Goal: Information Seeking & Learning: Understand process/instructions

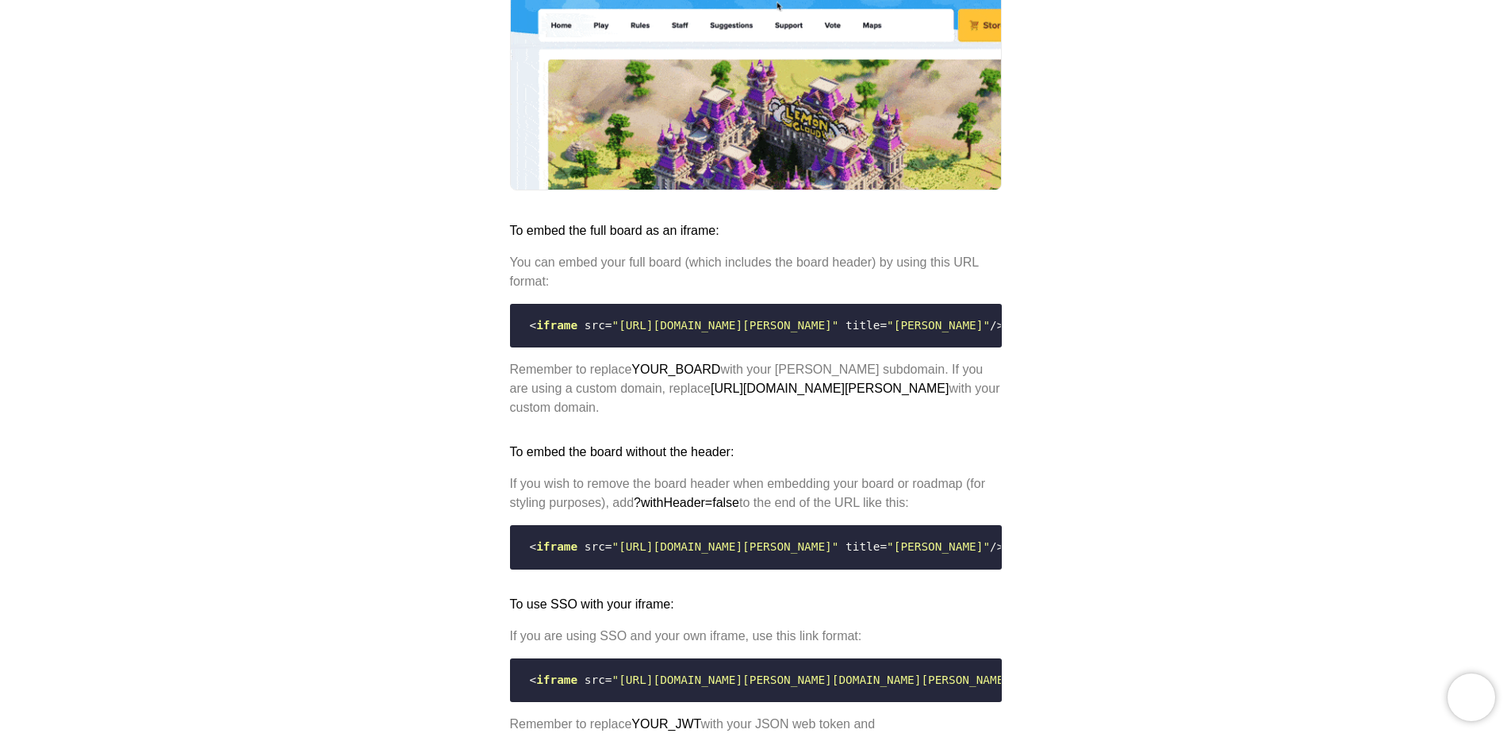
scroll to position [1110, 0]
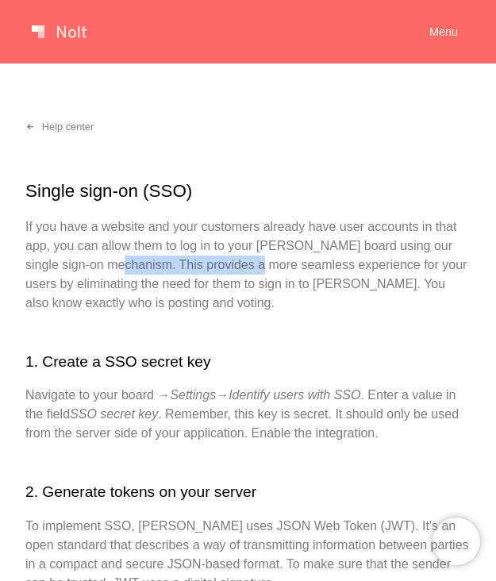
drag, startPoint x: 98, startPoint y: 266, endPoint x: 231, endPoint y: 259, distance: 133.4
click at [231, 259] on p "If you have a website and your customers already have user accounts in that app…" at bounding box center [247, 264] width 445 height 95
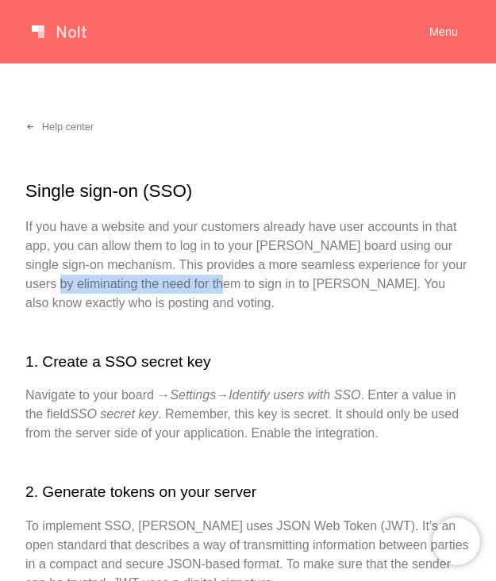
drag, startPoint x: 57, startPoint y: 285, endPoint x: 228, endPoint y: 292, distance: 170.7
click at [228, 292] on p "If you have a website and your customers already have user accounts in that app…" at bounding box center [247, 264] width 445 height 95
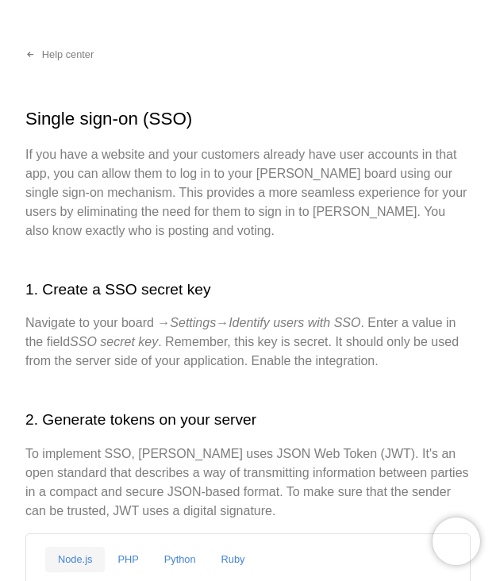
scroll to position [79, 0]
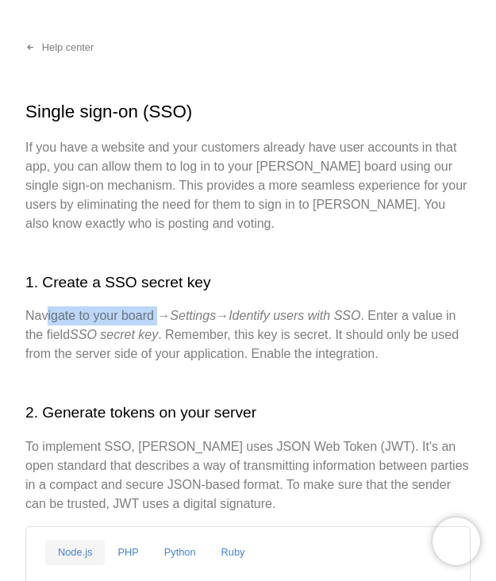
drag, startPoint x: 44, startPoint y: 316, endPoint x: 164, endPoint y: 314, distance: 119.8
click at [164, 314] on p "Navigate to your board → Settings → Identify users with SSO . Enter a value in …" at bounding box center [247, 334] width 445 height 57
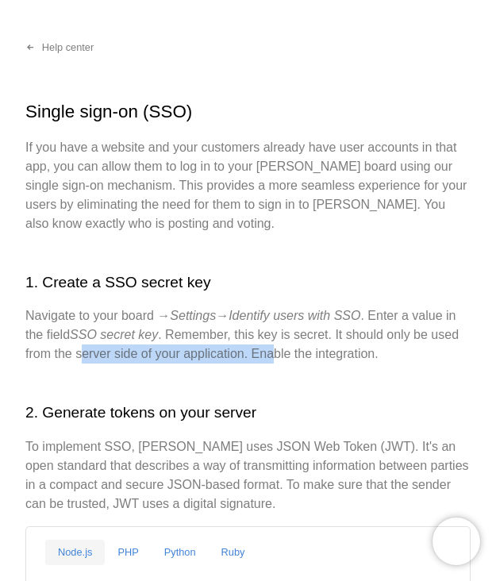
click at [274, 347] on p "Navigate to your board → Settings → Identify users with SSO . Enter a value in …" at bounding box center [247, 334] width 445 height 57
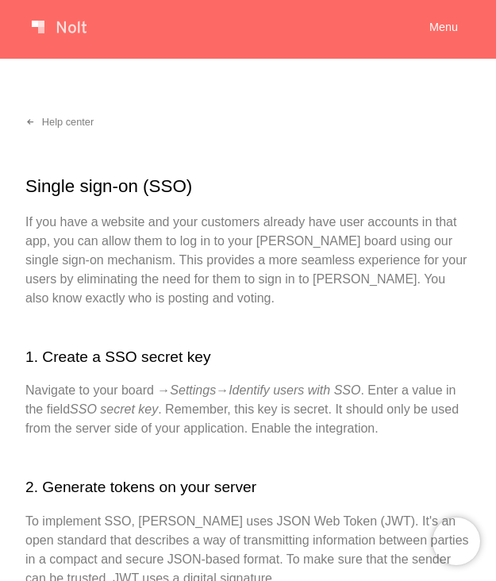
scroll to position [0, 0]
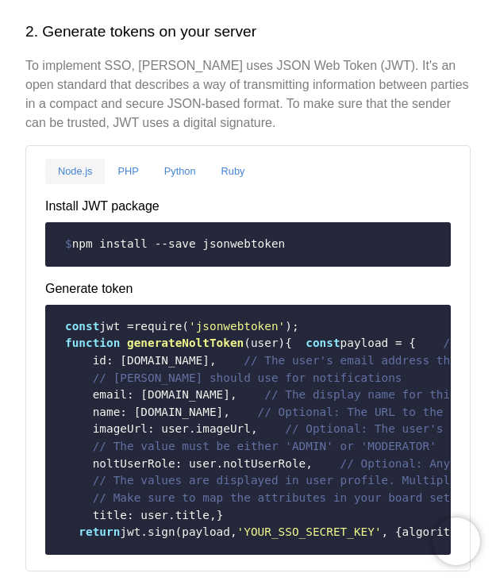
scroll to position [476, 0]
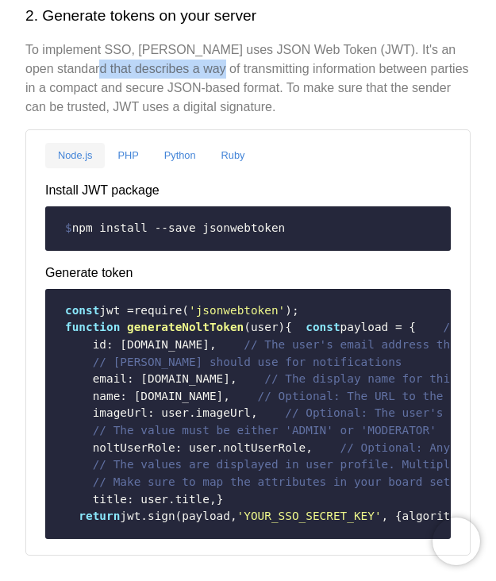
drag, startPoint x: 64, startPoint y: 71, endPoint x: 192, endPoint y: 64, distance: 127.9
click at [192, 64] on p "To implement SSO, [PERSON_NAME] uses JSON Web Token (JWT). It's an open standar…" at bounding box center [247, 78] width 445 height 76
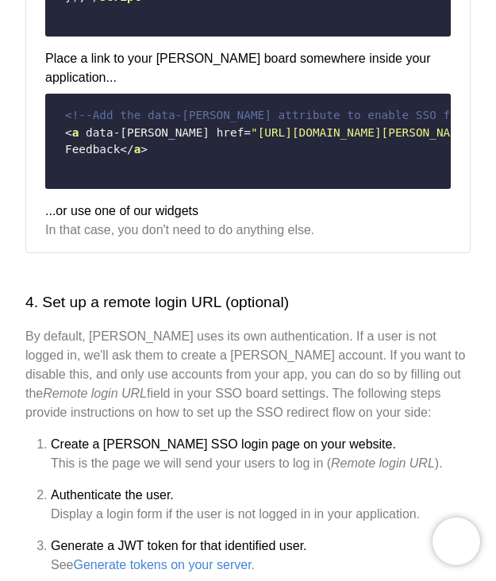
scroll to position [1348, 0]
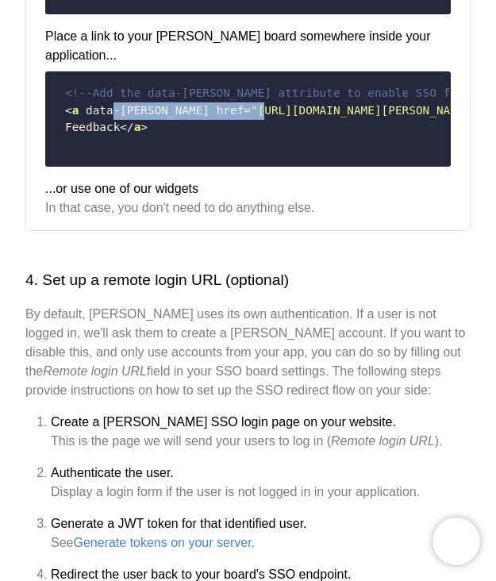
drag, startPoint x: 108, startPoint y: 405, endPoint x: 224, endPoint y: 405, distance: 115.8
click at [210, 159] on code "<!-- Add the data-nolt attribute to enable SSO for this link. Set data-nolt="mo…" at bounding box center [248, 119] width 385 height 81
click at [251, 117] on span ""[URL][DOMAIN_NAME][PERSON_NAME]"" at bounding box center [364, 110] width 227 height 13
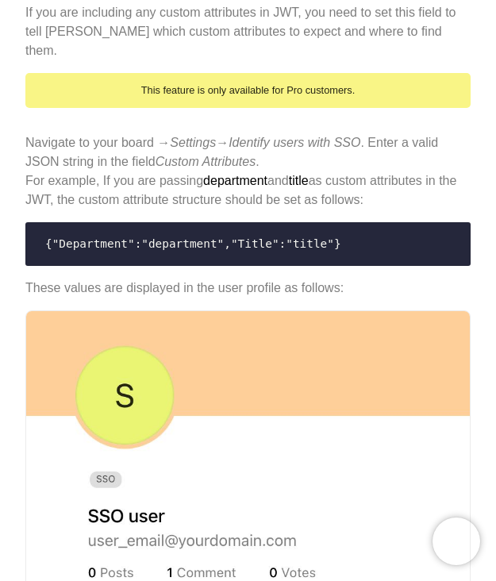
scroll to position [2119, 0]
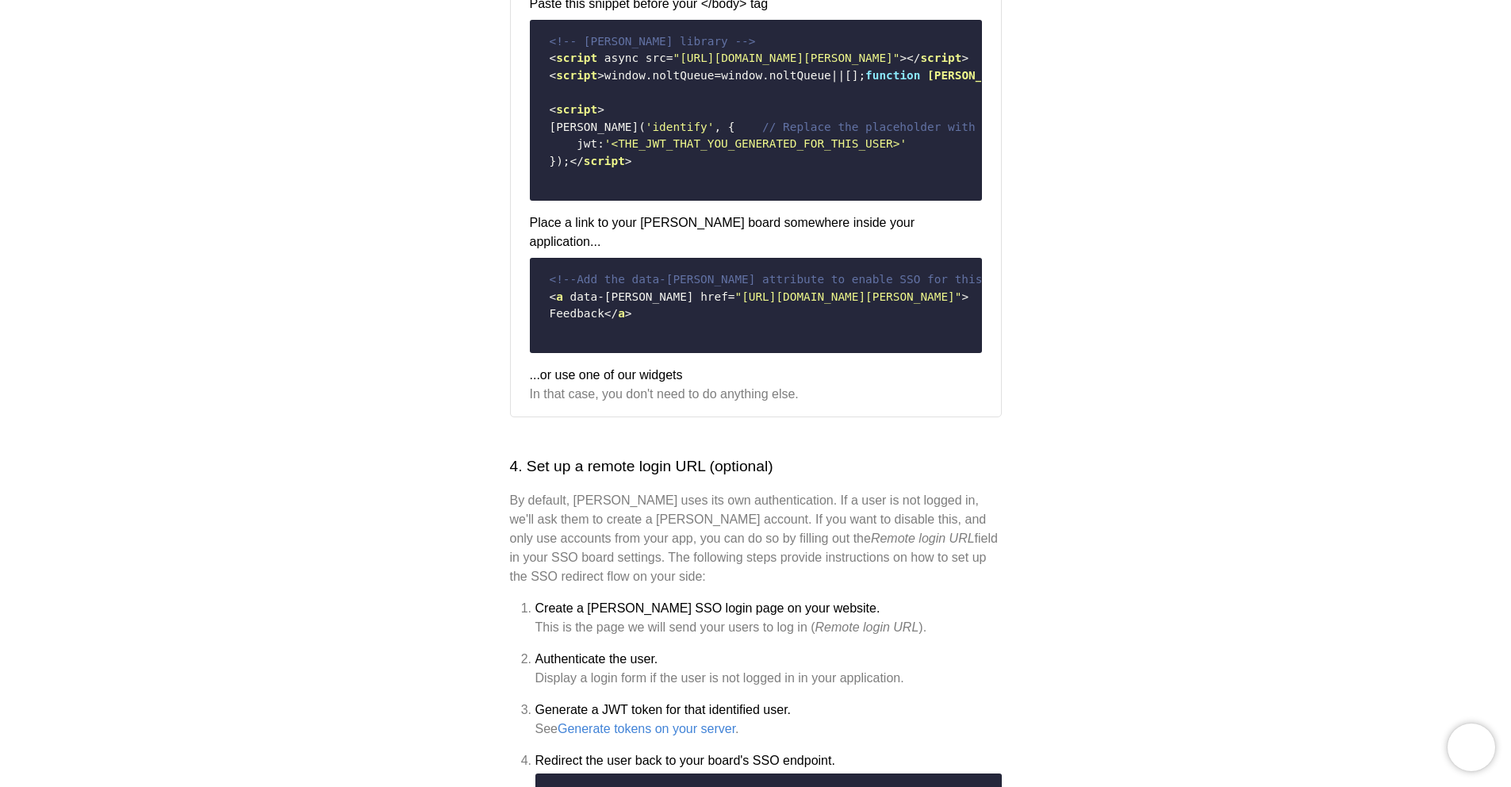
scroll to position [1190, 0]
